Goal: Task Accomplishment & Management: Manage account settings

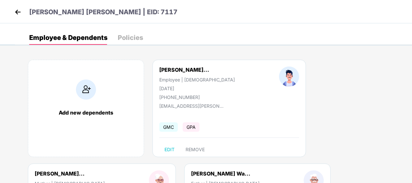
click at [19, 8] on img at bounding box center [18, 12] width 10 height 10
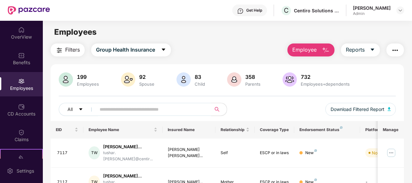
click at [119, 106] on input "text" at bounding box center [151, 109] width 103 height 10
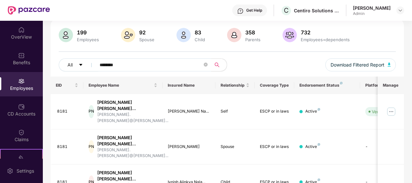
scroll to position [31, 0]
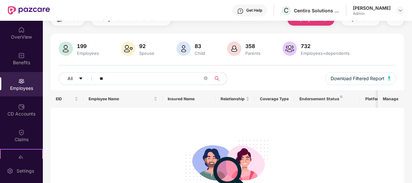
type input "*"
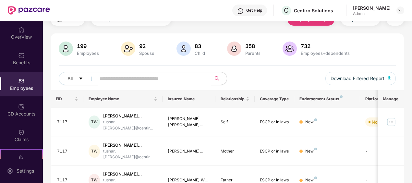
click at [19, 86] on div "Employees" at bounding box center [21, 88] width 43 height 6
click at [116, 75] on input "text" at bounding box center [151, 79] width 103 height 10
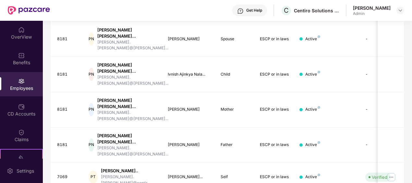
scroll to position [165, 0]
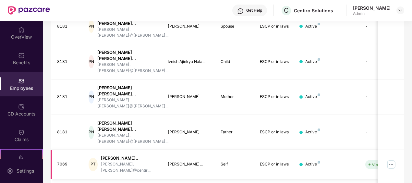
type input "********"
click at [395, 159] on img at bounding box center [391, 164] width 10 height 10
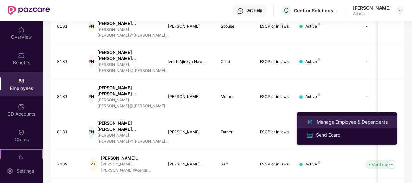
click at [334, 121] on div "Manage Employee & Dependents" at bounding box center [352, 121] width 74 height 7
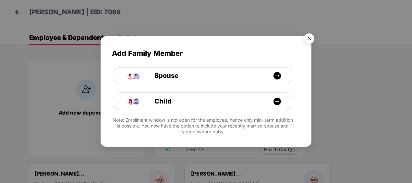
click at [310, 36] on img "Close" at bounding box center [309, 39] width 18 height 18
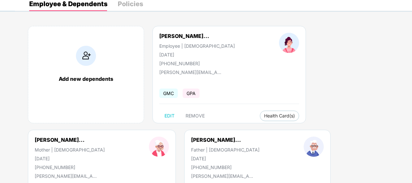
scroll to position [39, 0]
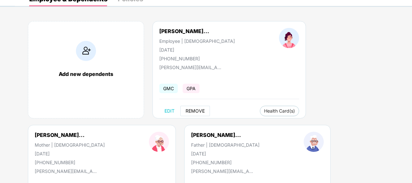
click at [192, 112] on span "REMOVE" at bounding box center [195, 110] width 19 height 5
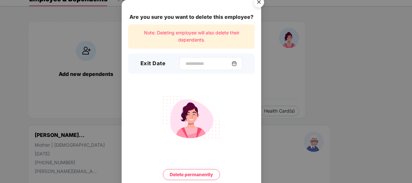
click at [236, 63] on img at bounding box center [234, 63] width 5 height 5
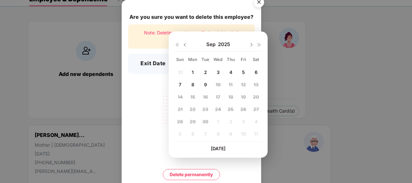
click at [192, 84] on span "8" at bounding box center [192, 85] width 3 height 6
type input "**********"
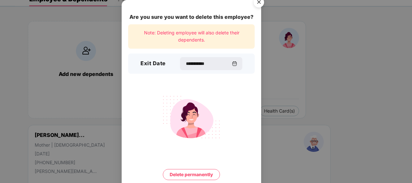
click at [191, 176] on button "Delete permanently" at bounding box center [191, 174] width 57 height 11
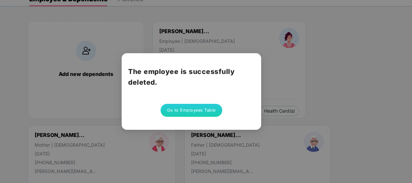
click at [206, 108] on button "Go to Employees Table" at bounding box center [192, 110] width 62 height 13
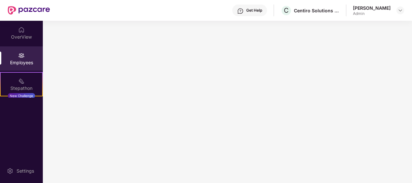
scroll to position [0, 0]
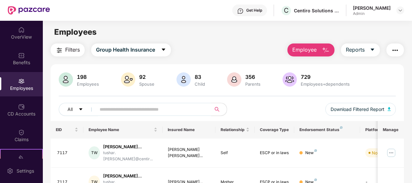
click at [103, 104] on input "text" at bounding box center [151, 109] width 103 height 10
type input "*"
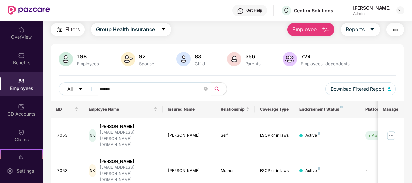
scroll to position [24, 0]
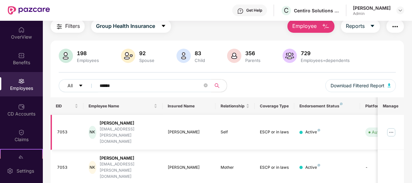
type input "*****"
click at [392, 127] on img at bounding box center [391, 132] width 10 height 10
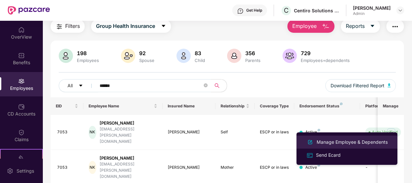
click at [339, 142] on div "Manage Employee & Dependents" at bounding box center [352, 142] width 74 height 7
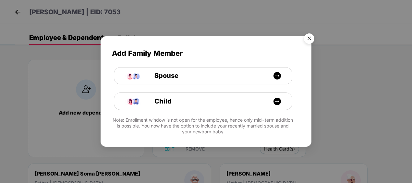
click at [306, 41] on img "Close" at bounding box center [309, 39] width 18 height 18
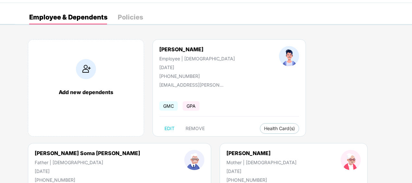
scroll to position [20, 0]
click at [202, 130] on span "REMOVE" at bounding box center [195, 128] width 19 height 5
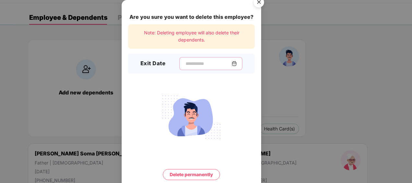
click at [193, 63] on input at bounding box center [208, 63] width 47 height 7
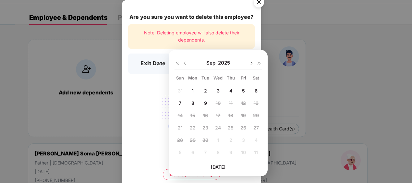
click at [247, 88] on div "5" at bounding box center [243, 91] width 10 height 10
type input "**********"
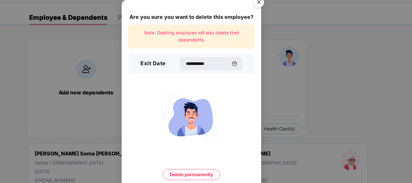
scroll to position [24, 0]
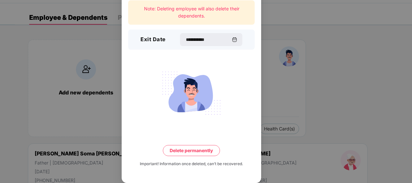
click at [194, 146] on button "Delete permanently" at bounding box center [191, 150] width 57 height 11
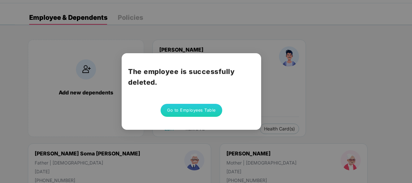
scroll to position [0, 0]
